Goal: Task Accomplishment & Management: Use online tool/utility

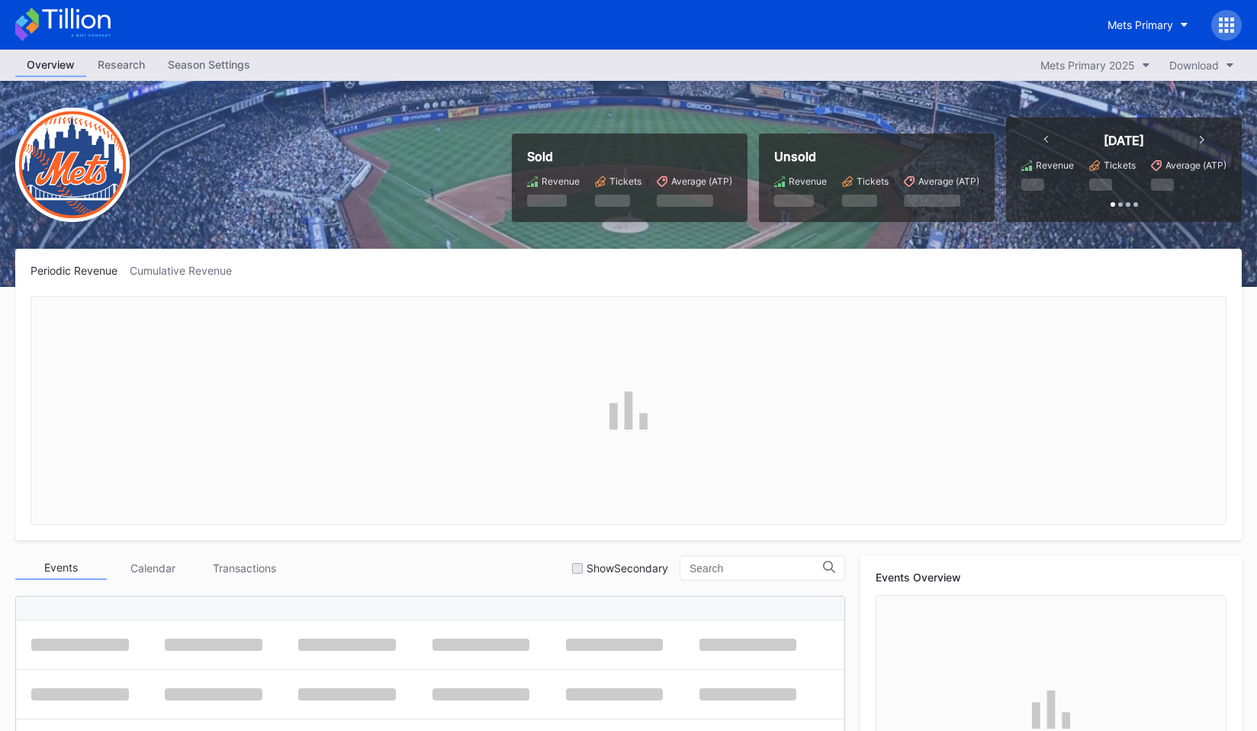
scroll to position [3718, 0]
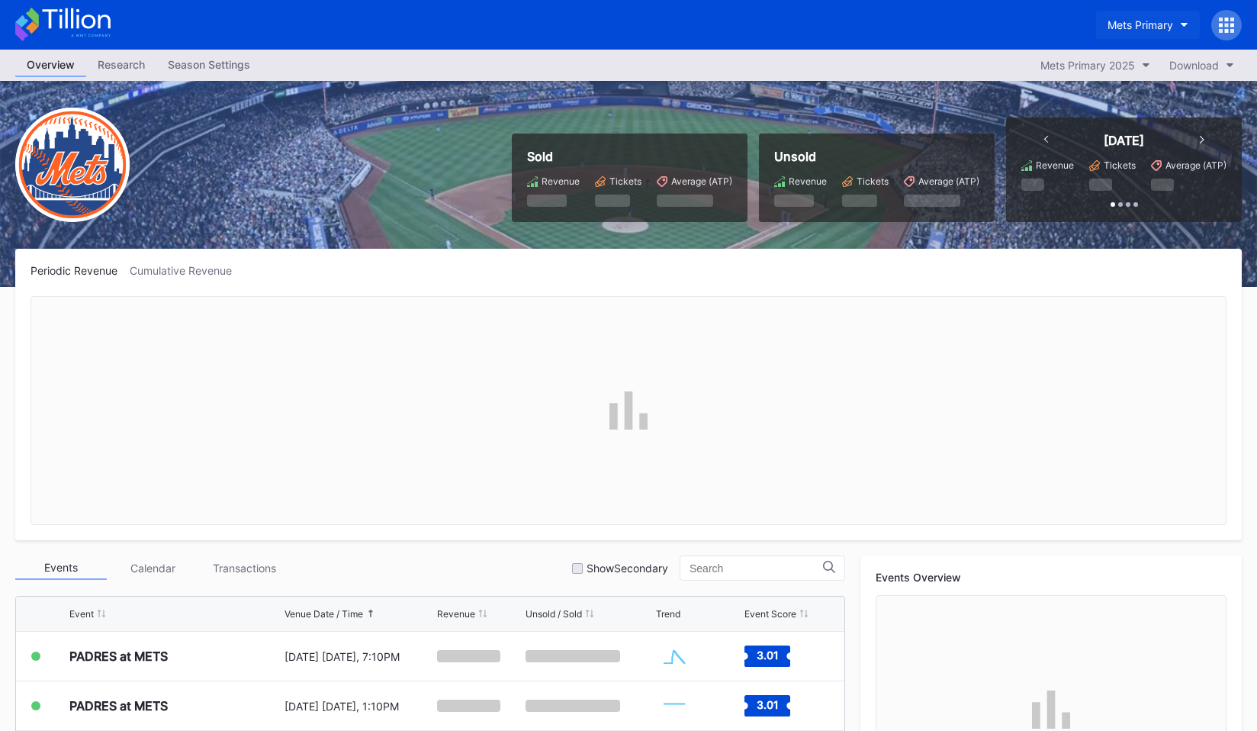
click at [1124, 37] on button "Mets Primary" at bounding box center [1148, 25] width 104 height 28
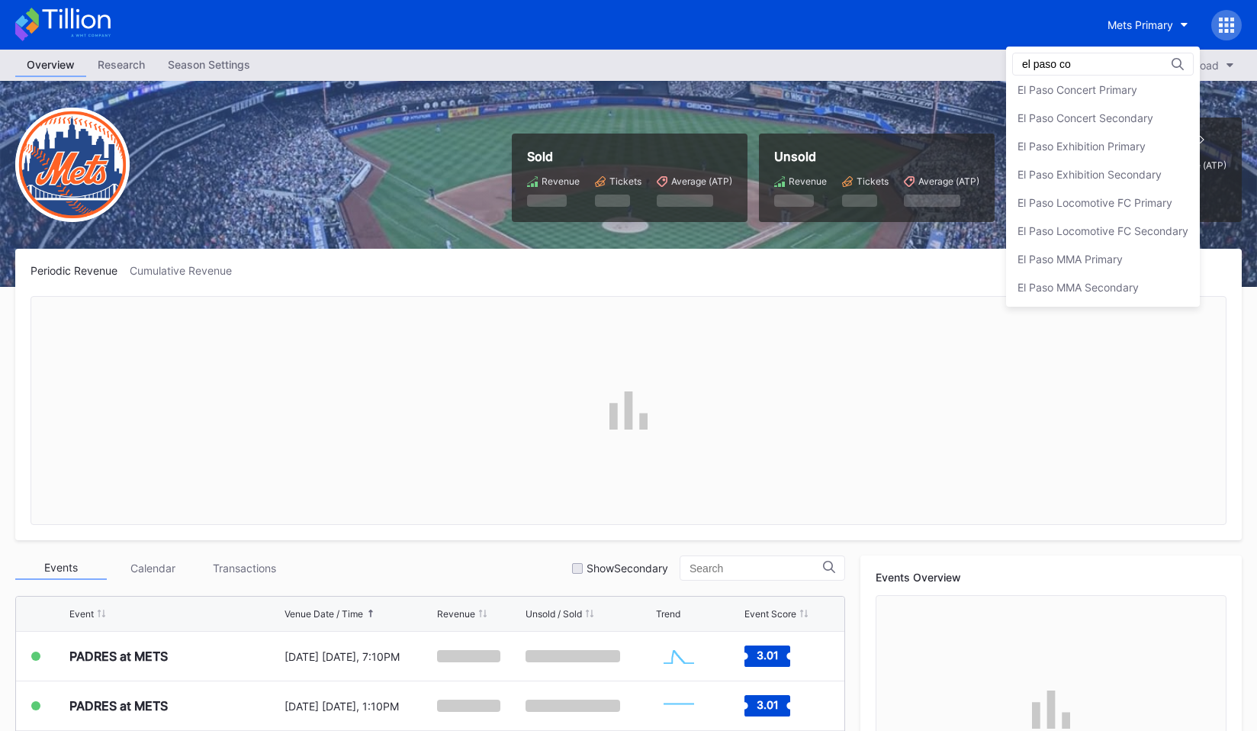
scroll to position [0, 0]
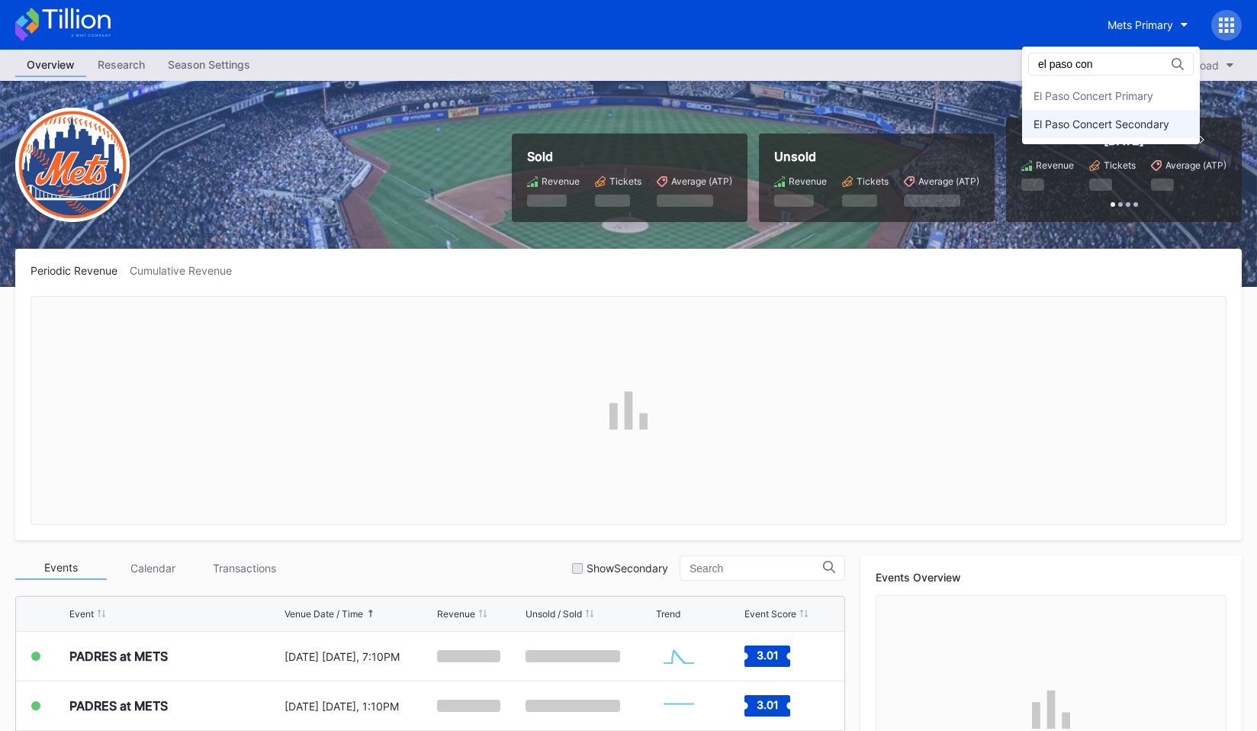
type input "el paso con"
drag, startPoint x: 1124, startPoint y: 119, endPoint x: 1124, endPoint y: 89, distance: 29.7
click at [1124, 89] on div "El Paso Concert Primary El Paso Concert Secondary" at bounding box center [1111, 110] width 178 height 56
click at [1124, 89] on div "El Paso Concert Primary" at bounding box center [1094, 95] width 120 height 13
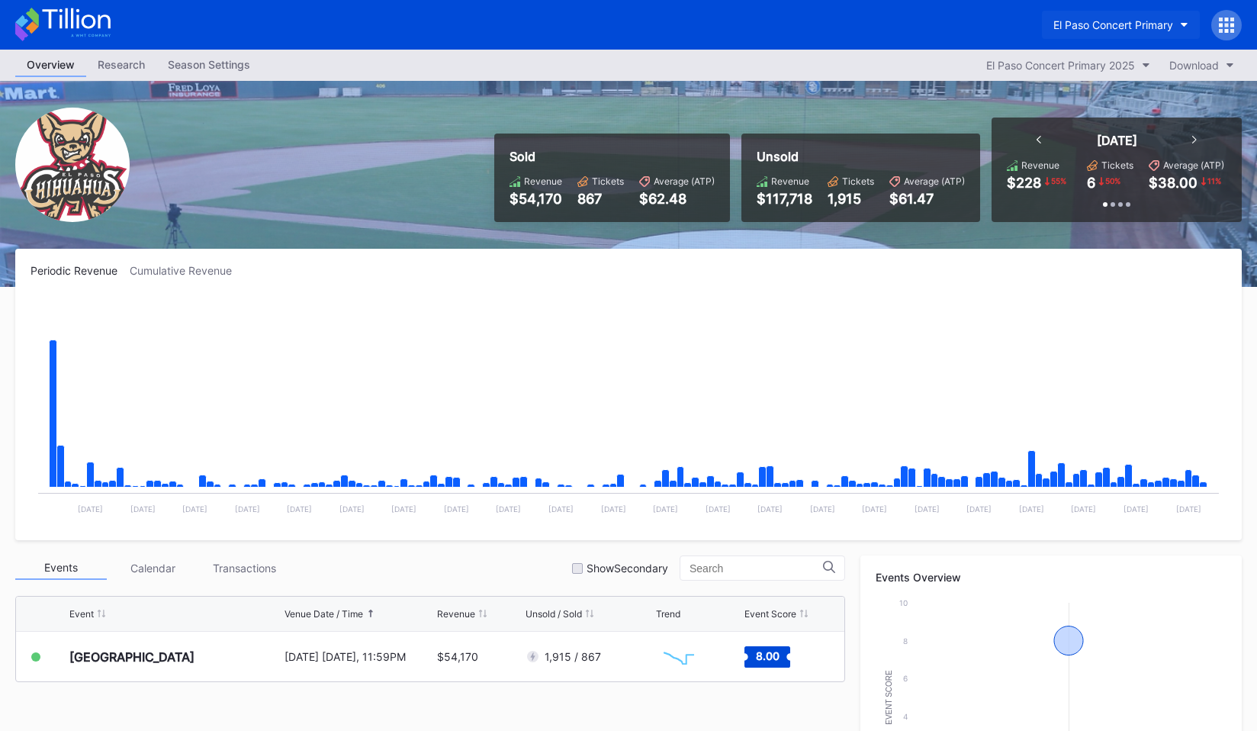
click at [1139, 23] on div "El Paso Concert Primary" at bounding box center [1113, 24] width 120 height 13
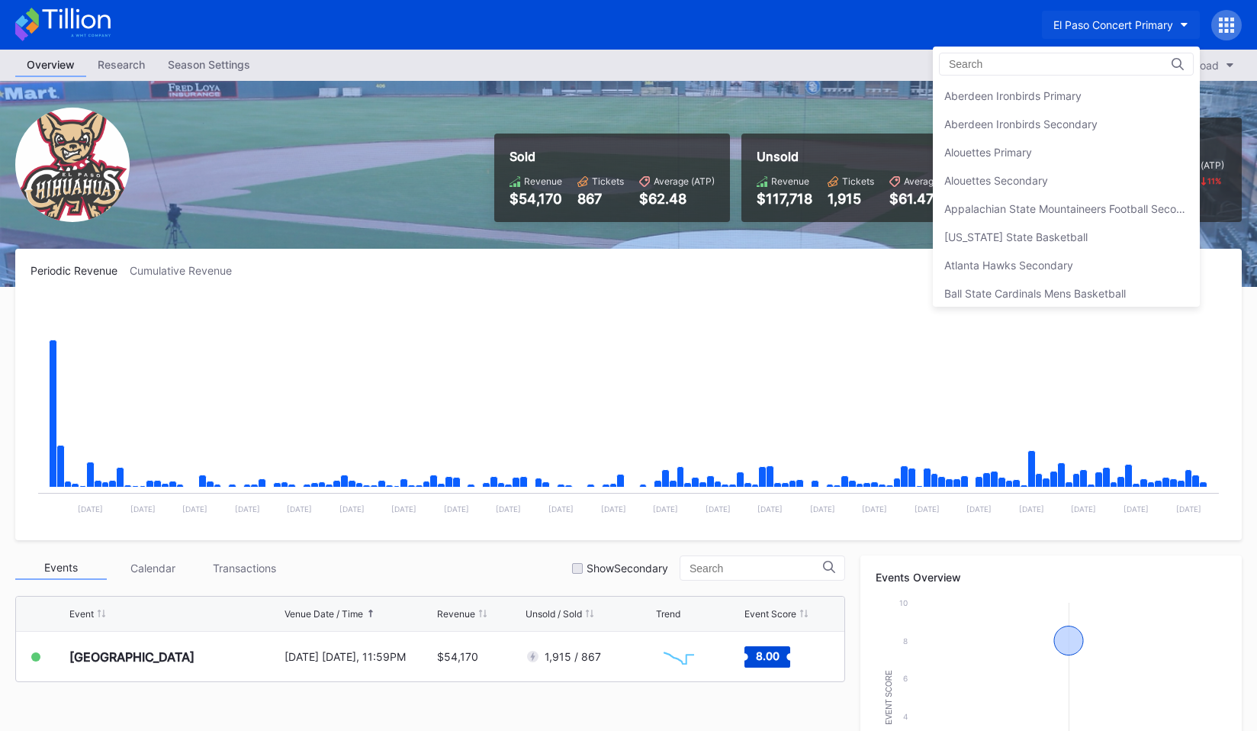
scroll to position [1383, 0]
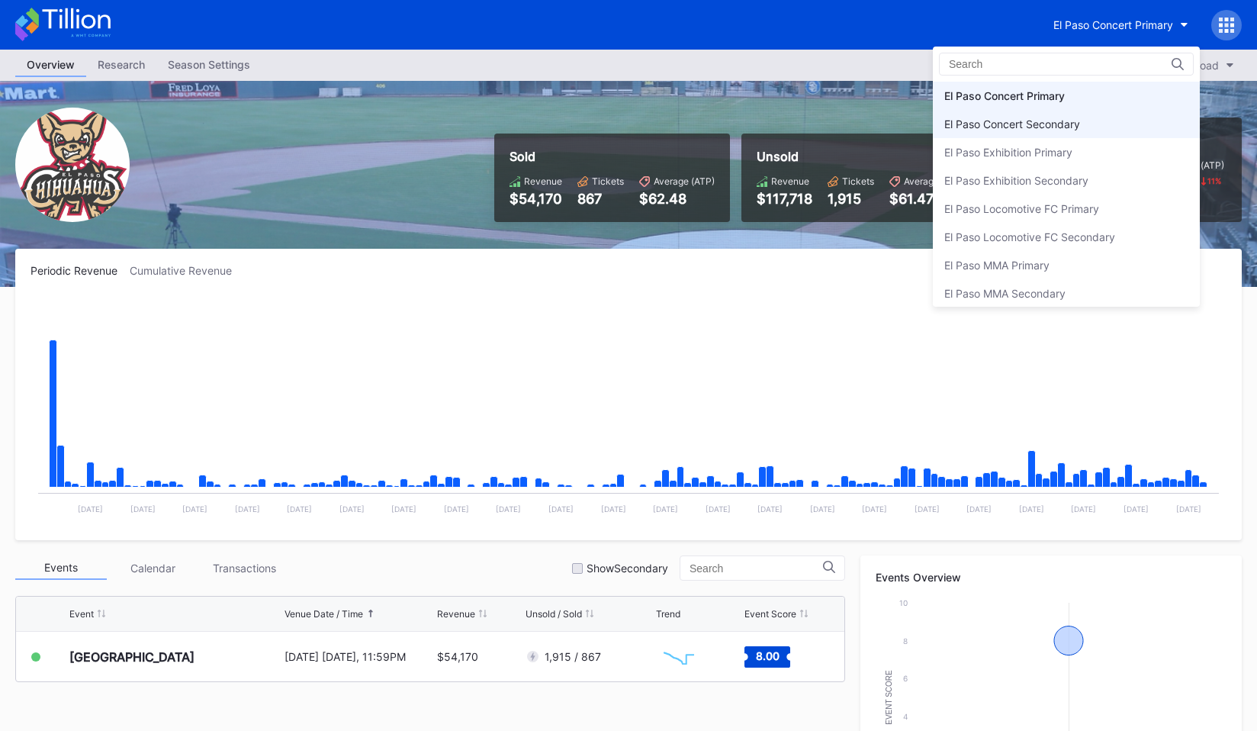
click at [1120, 115] on div "El Paso Concert Secondary" at bounding box center [1066, 124] width 267 height 28
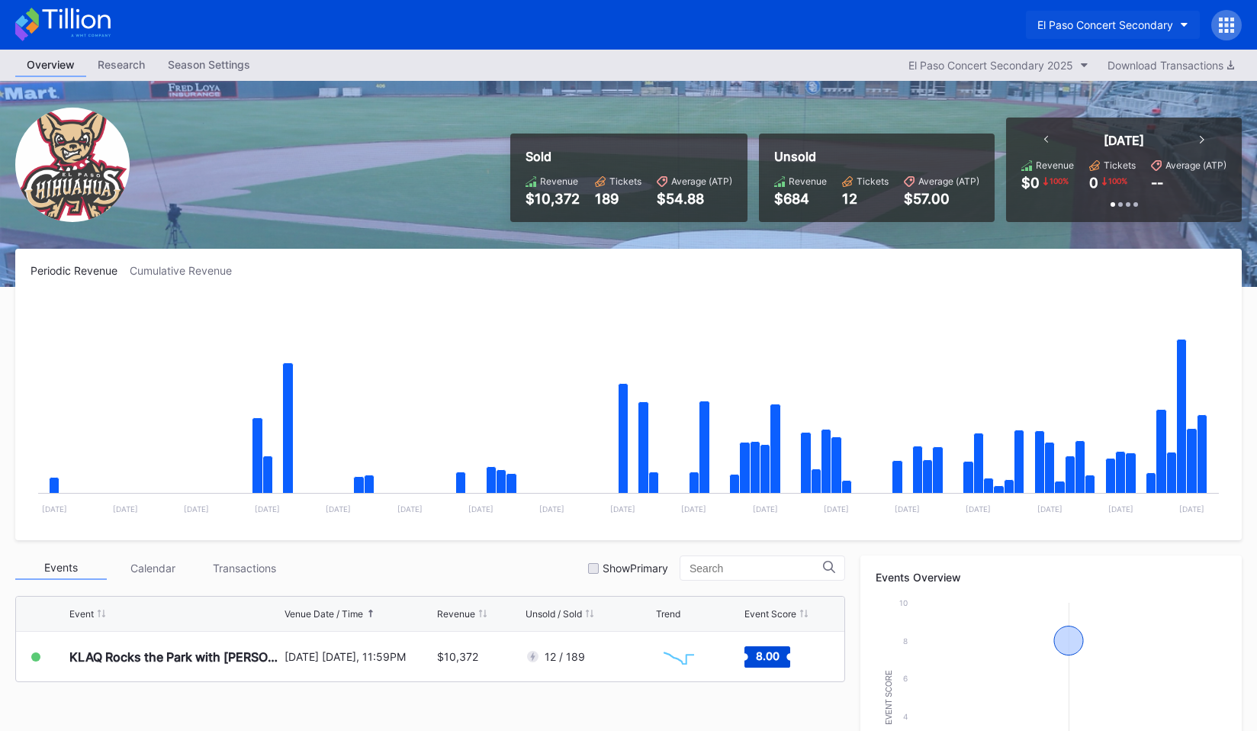
click at [1115, 31] on div "El Paso Concert Secondary" at bounding box center [1105, 24] width 136 height 13
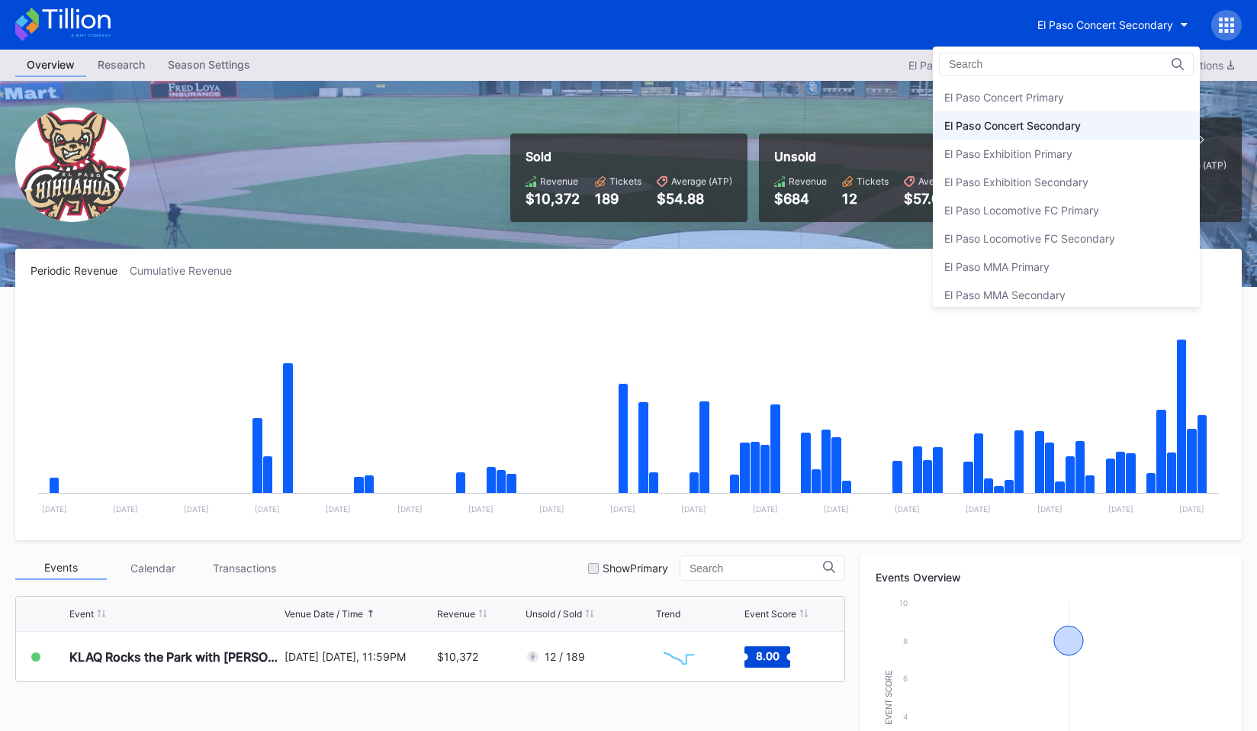
scroll to position [1379, 0]
click at [1095, 92] on div "El Paso Concert Primary" at bounding box center [1066, 99] width 267 height 28
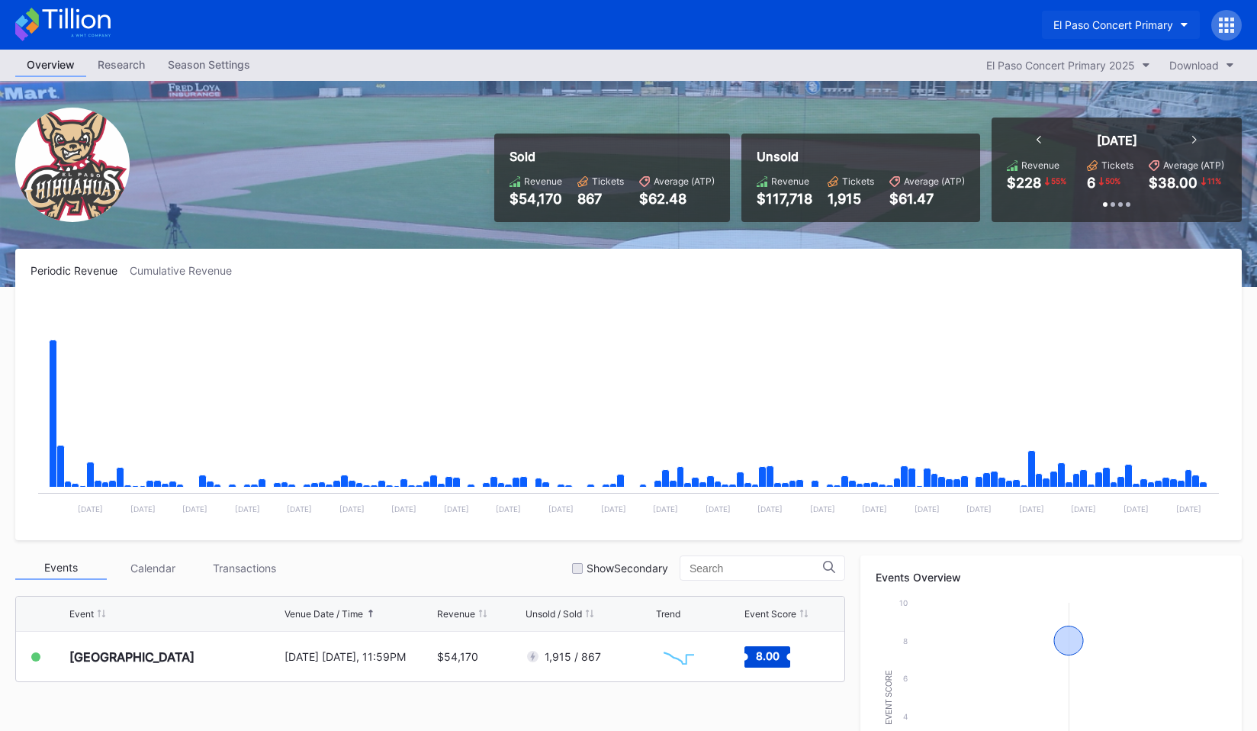
click at [1131, 23] on div "El Paso Concert Primary" at bounding box center [1113, 24] width 120 height 13
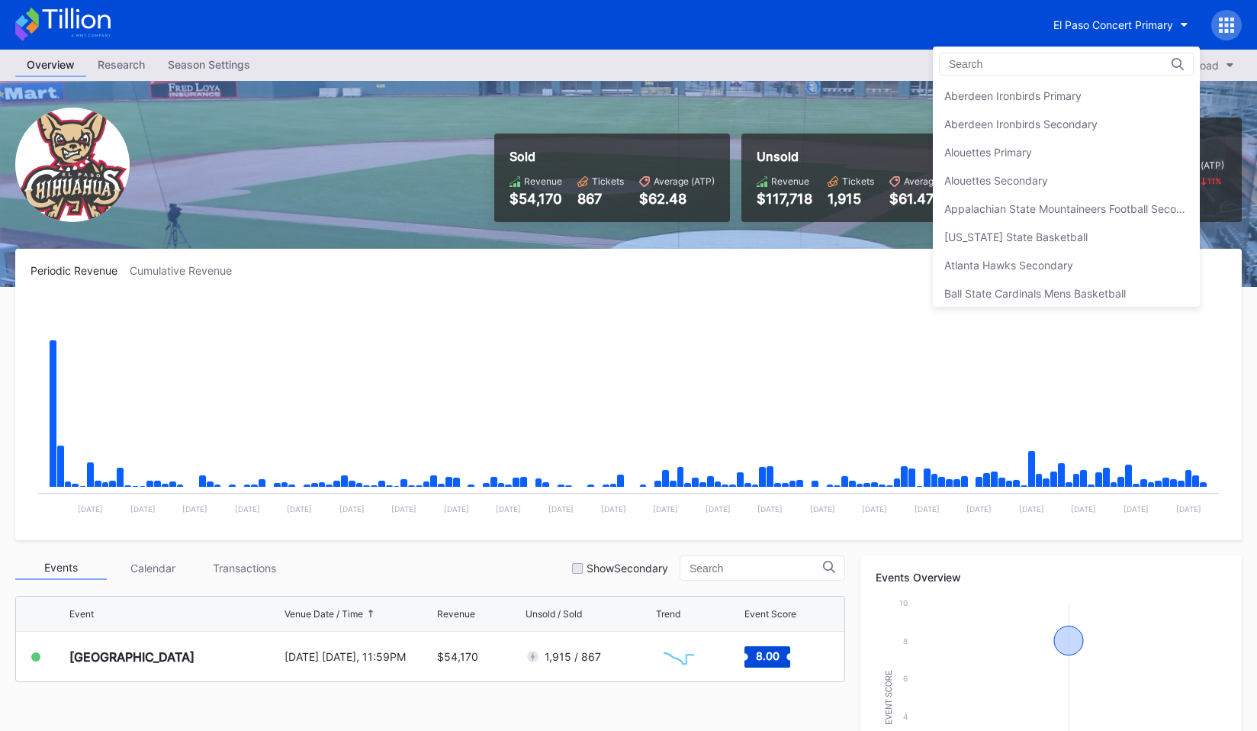
scroll to position [1383, 0]
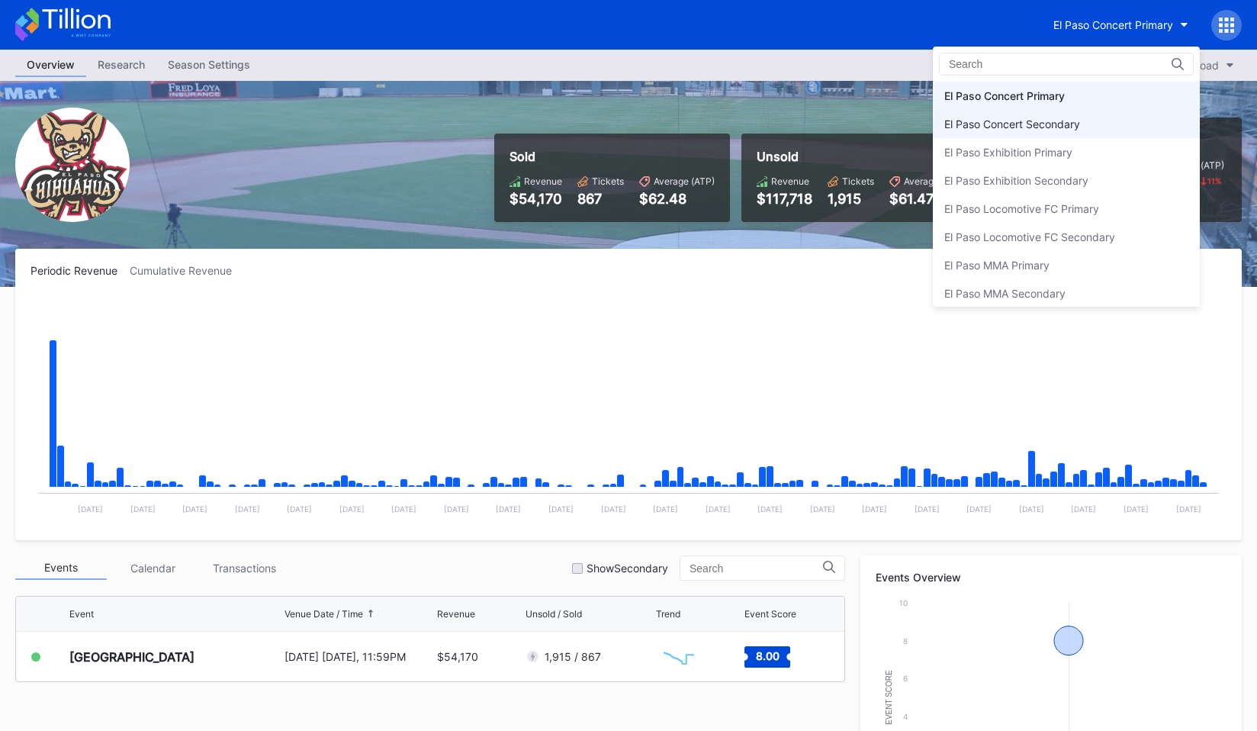
click at [1102, 117] on div "El Paso Concert Secondary" at bounding box center [1066, 124] width 267 height 28
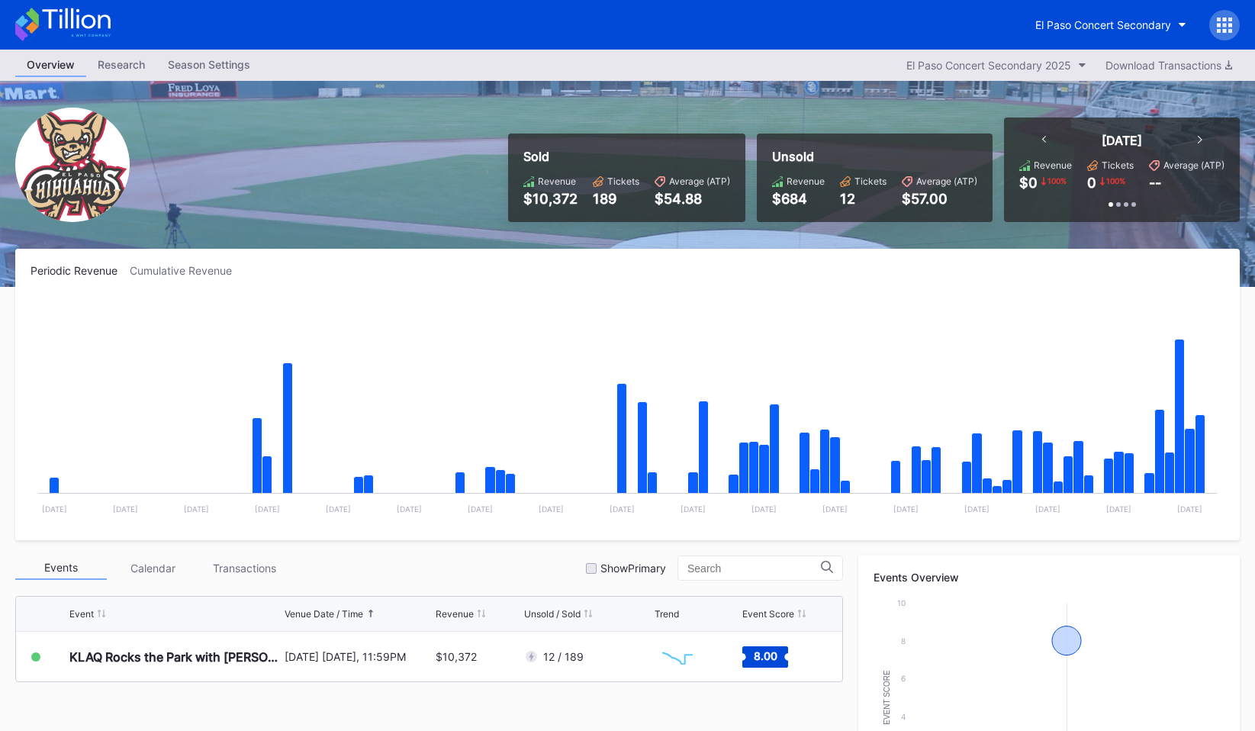
click at [1221, 27] on icon at bounding box center [1224, 25] width 15 height 15
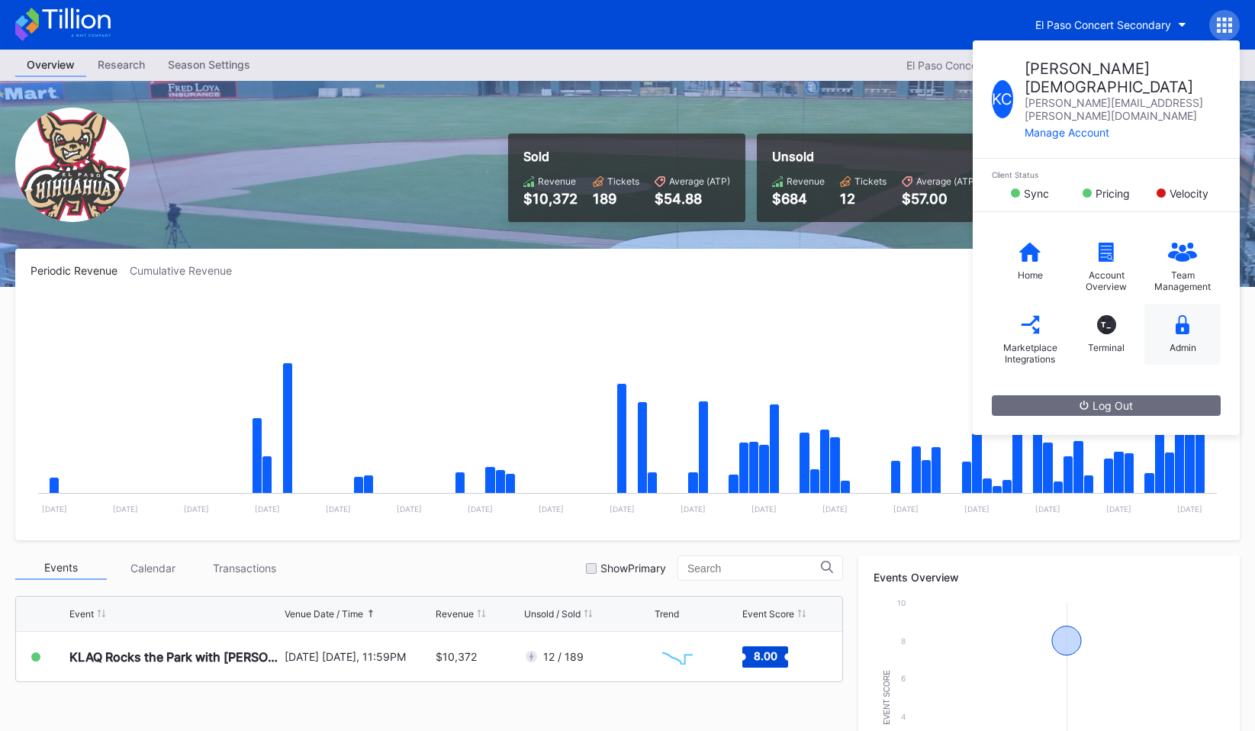
click at [1176, 308] on div "Admin" at bounding box center [1182, 334] width 76 height 61
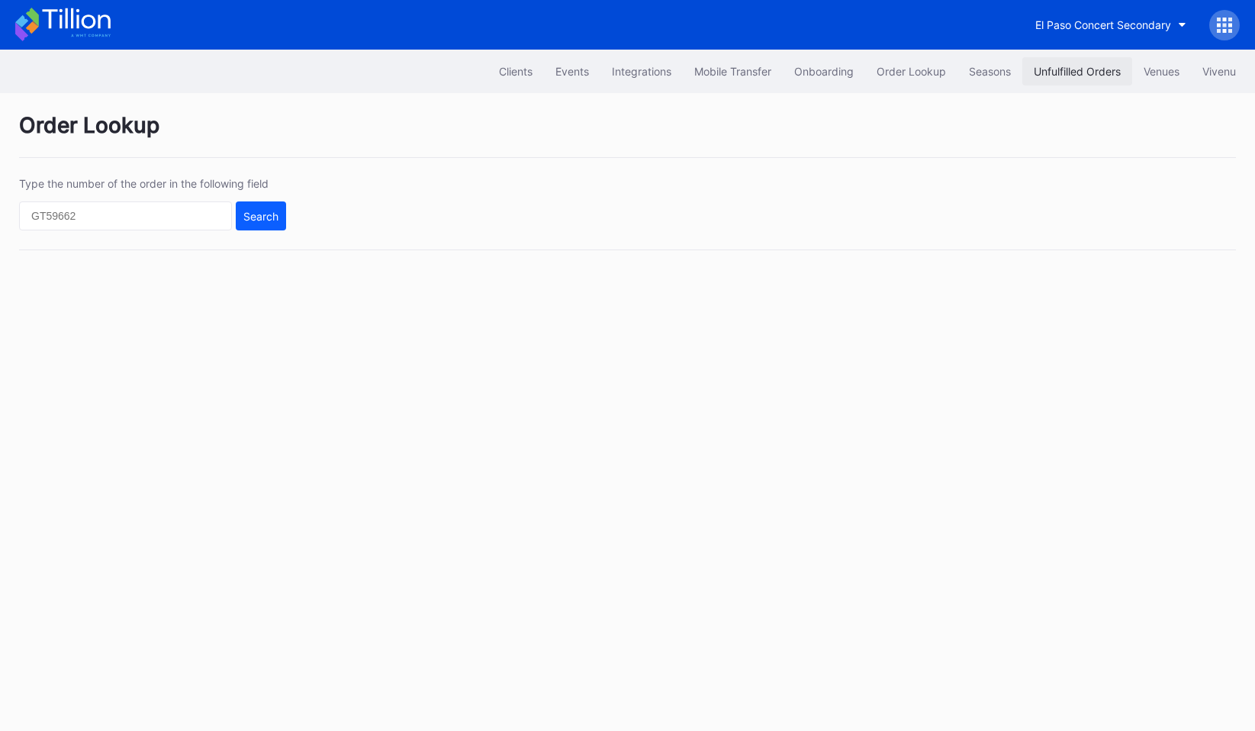
click at [1044, 70] on div "Unfulfilled Orders" at bounding box center [1077, 71] width 87 height 13
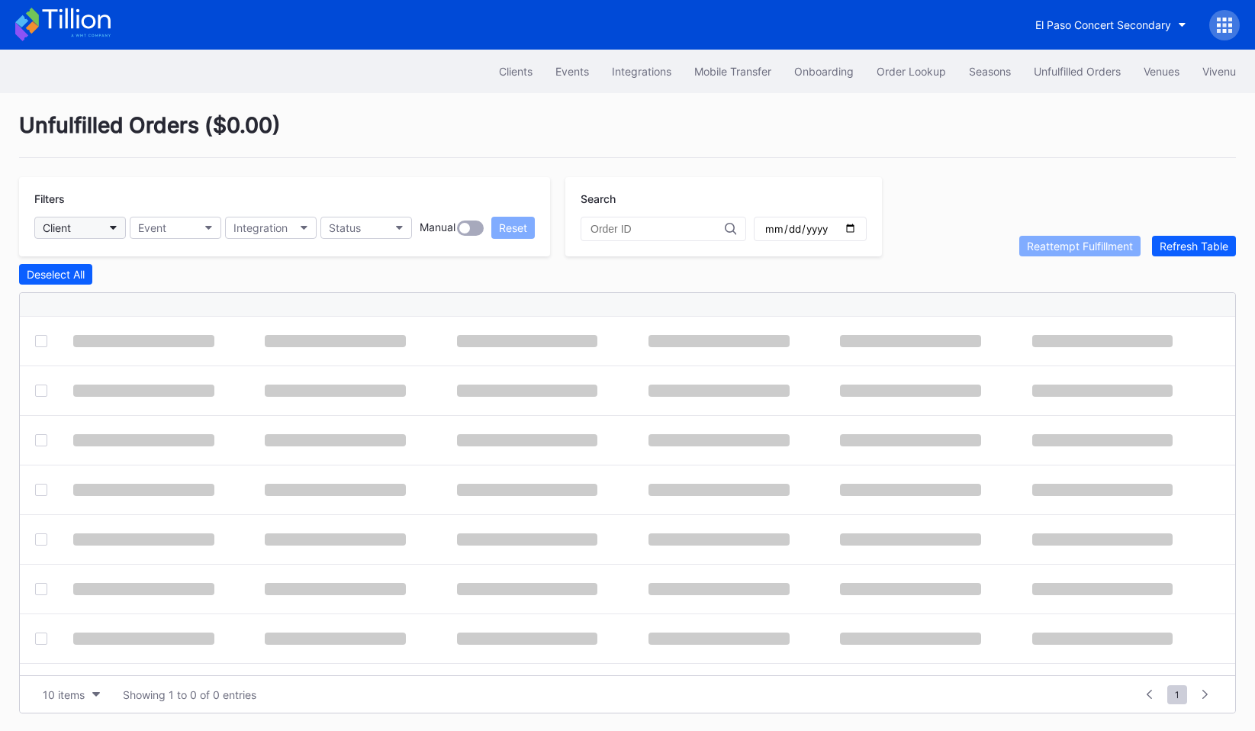
click at [121, 227] on button "Client" at bounding box center [80, 228] width 92 height 22
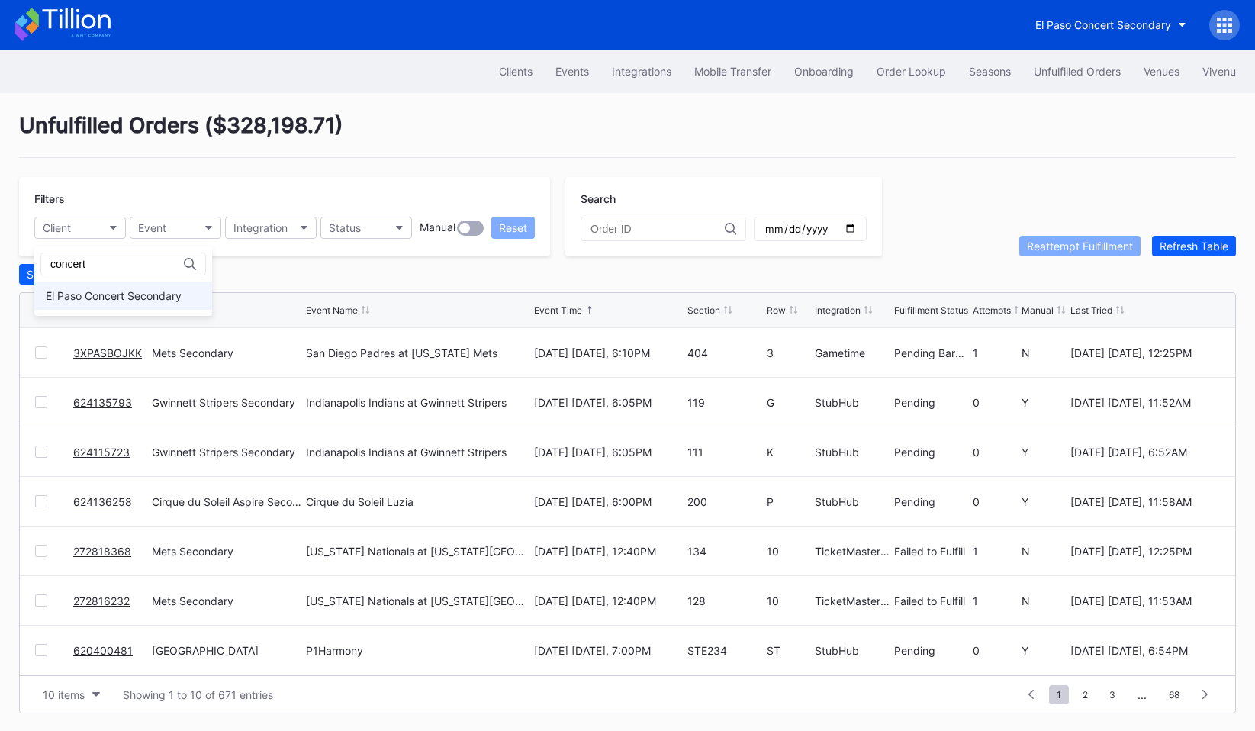
type input "concert"
click at [123, 300] on div "El Paso Concert Secondary" at bounding box center [114, 295] width 136 height 13
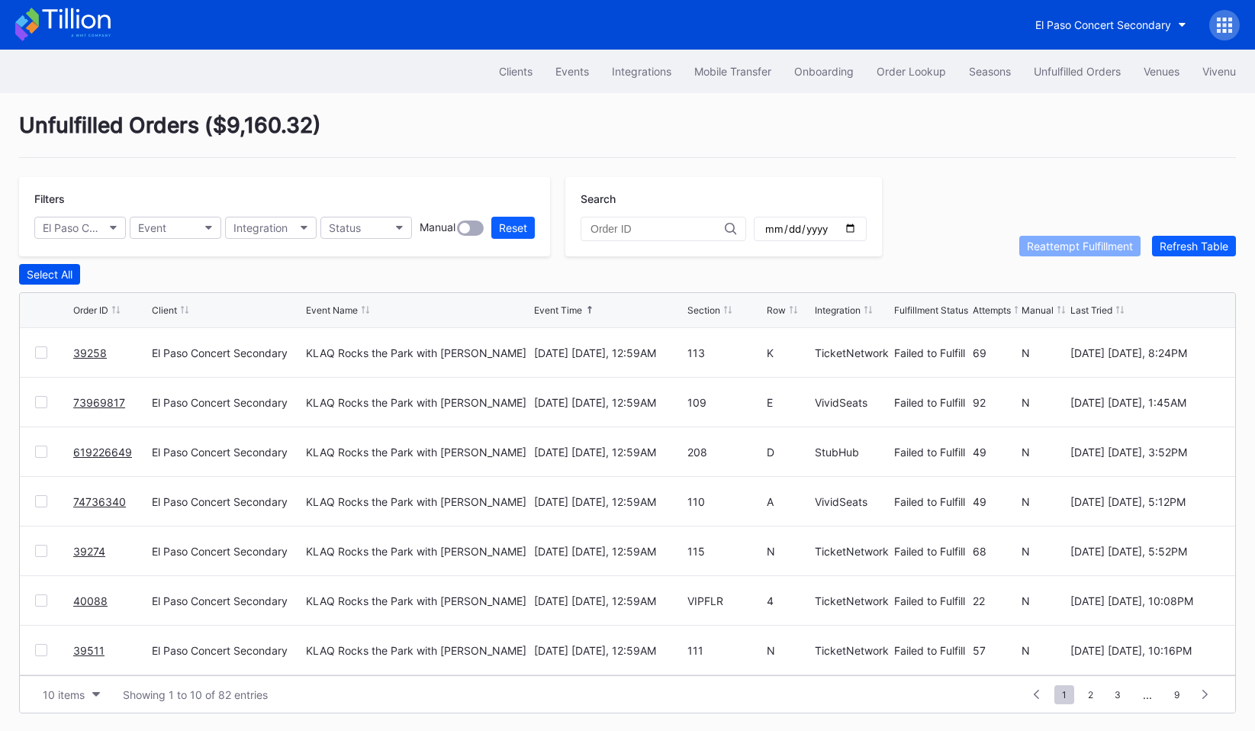
click at [40, 264] on button "Select All" at bounding box center [49, 274] width 61 height 21
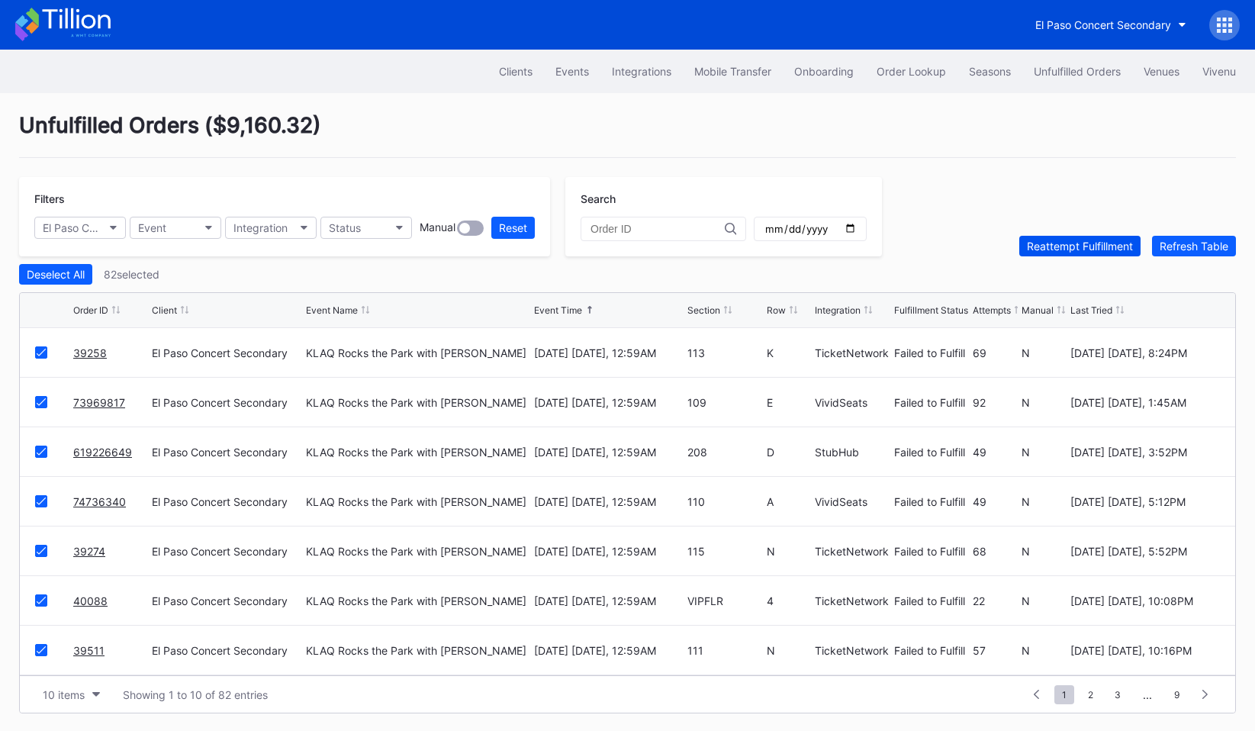
click at [1030, 241] on div "Reattempt Fulfillment" at bounding box center [1080, 246] width 106 height 13
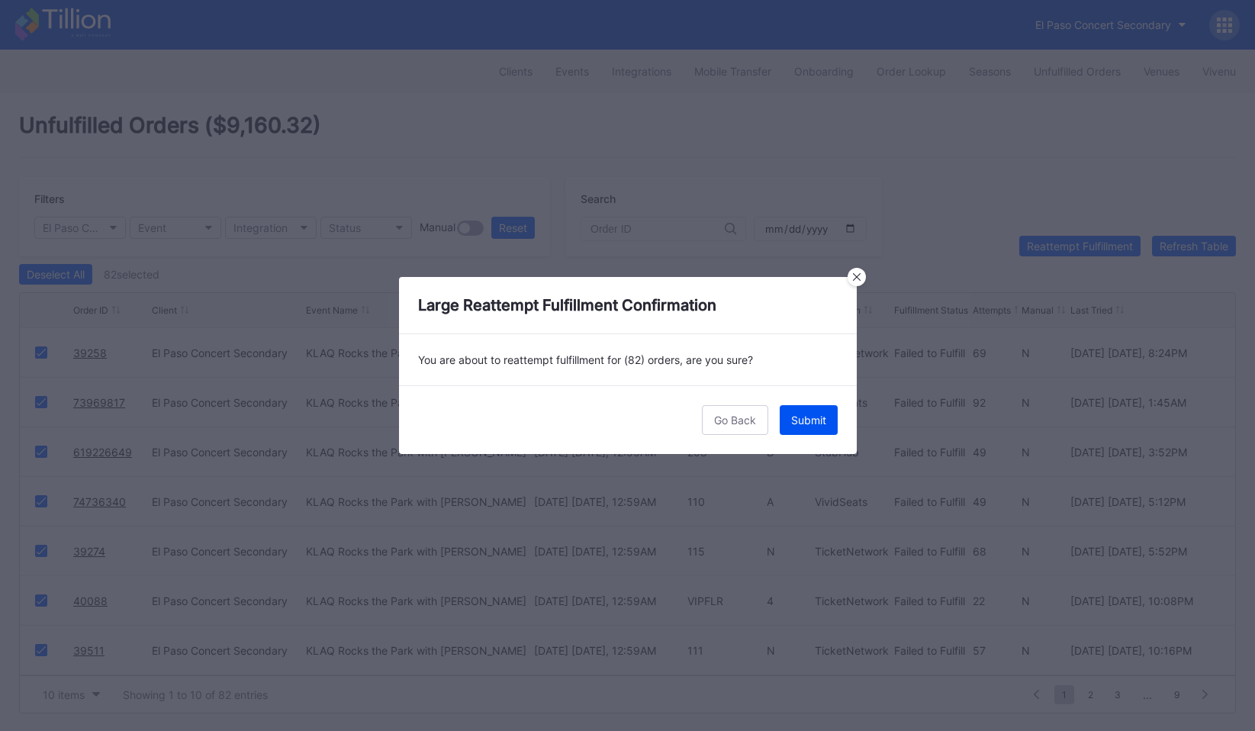
click at [805, 416] on div "Submit" at bounding box center [808, 419] width 35 height 13
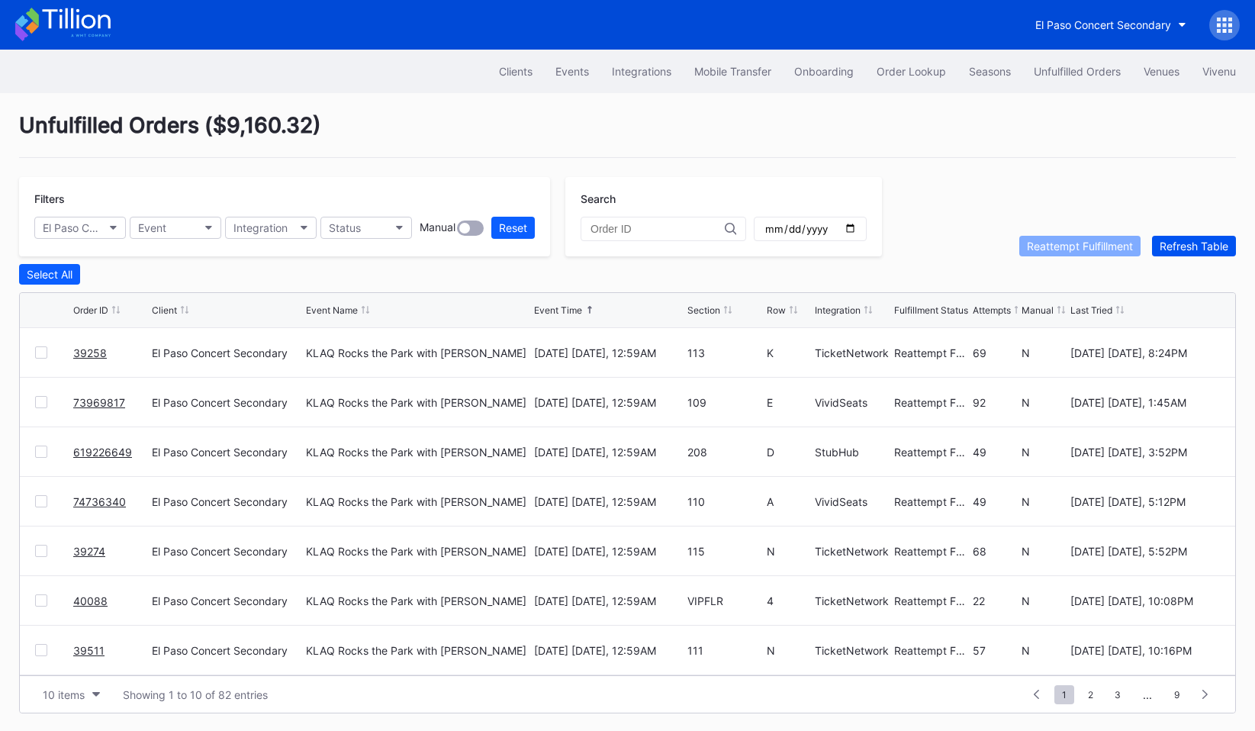
click at [1212, 246] on div "Refresh Table" at bounding box center [1193, 246] width 69 height 13
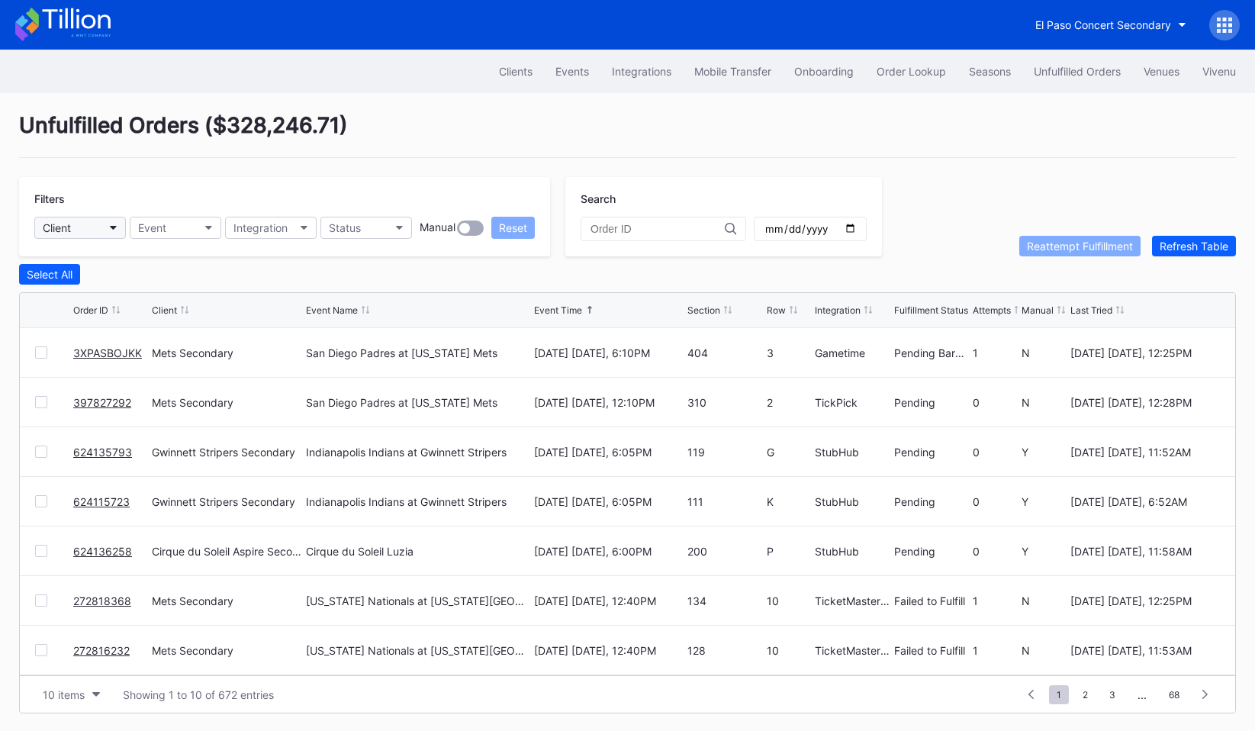
click at [77, 227] on button "Client" at bounding box center [80, 228] width 92 height 22
type input "El pas"
click at [94, 291] on div "El Paso Concert Secondary" at bounding box center [114, 295] width 136 height 13
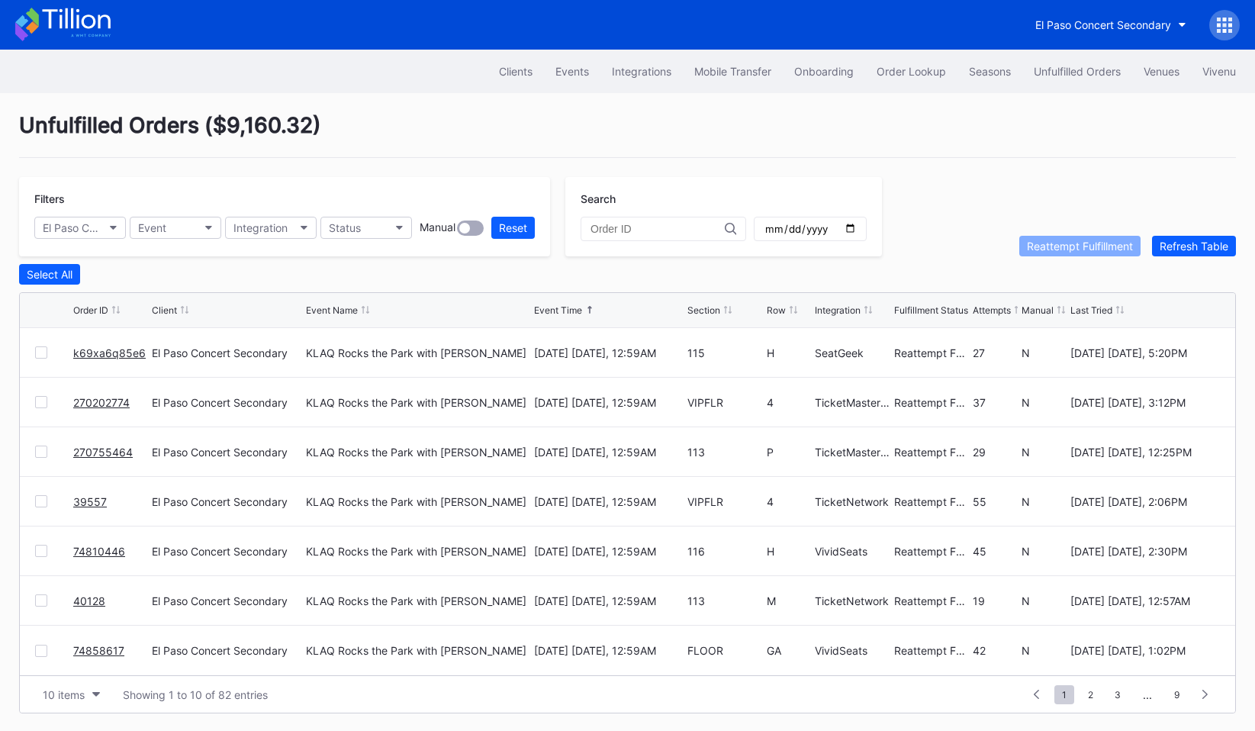
scroll to position [1, 0]
click at [52, 690] on div "10 items" at bounding box center [64, 693] width 42 height 13
click at [66, 654] on div "200 items" at bounding box center [72, 654] width 50 height 13
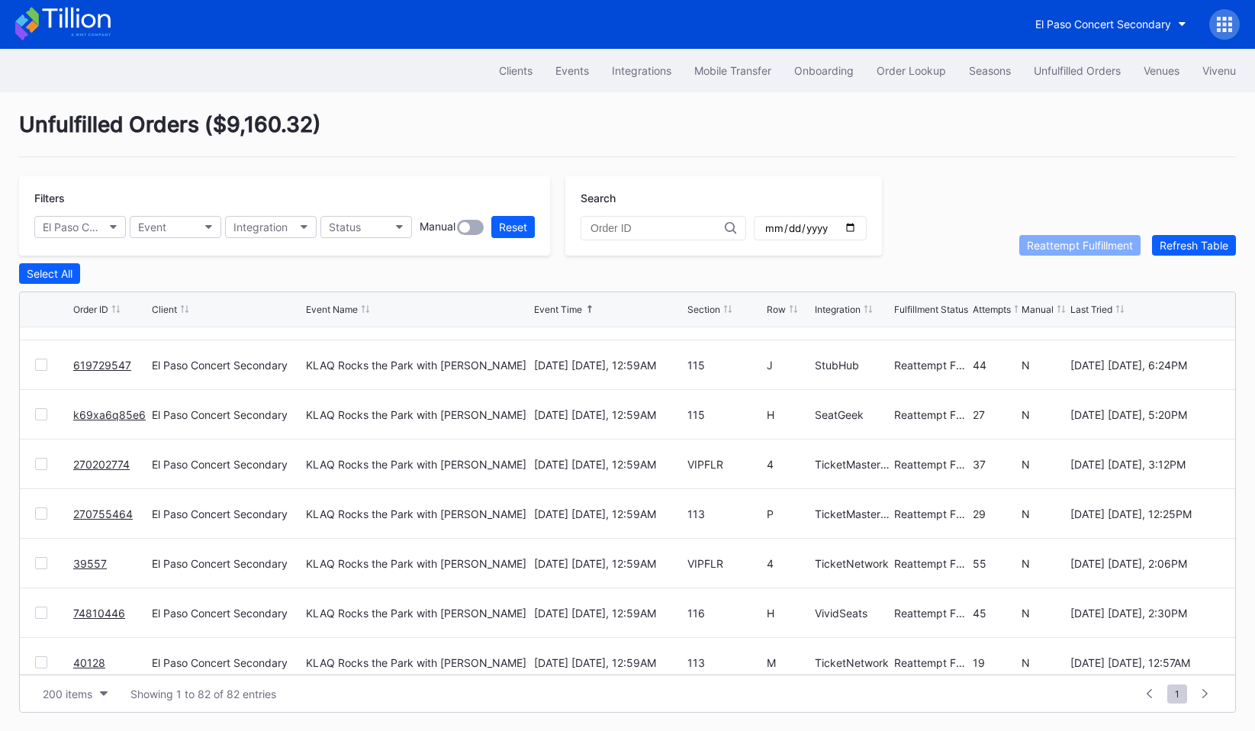
scroll to position [78, 0]
